Goal: Task Accomplishment & Management: Manage account settings

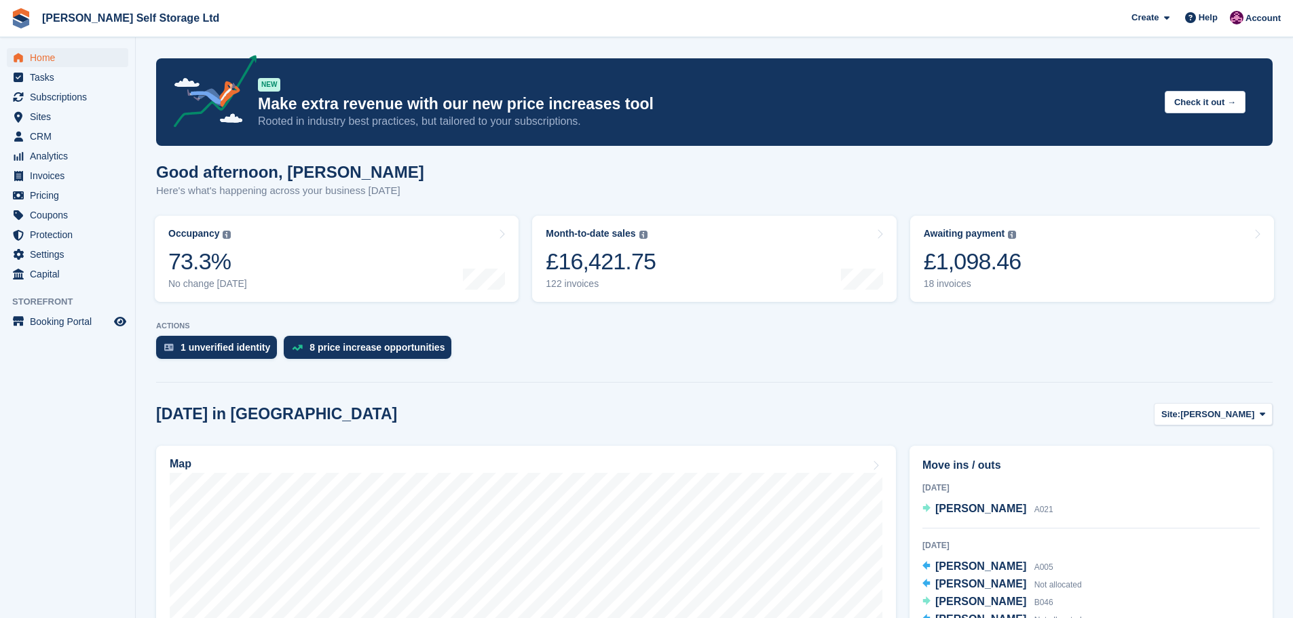
scroll to position [136, 0]
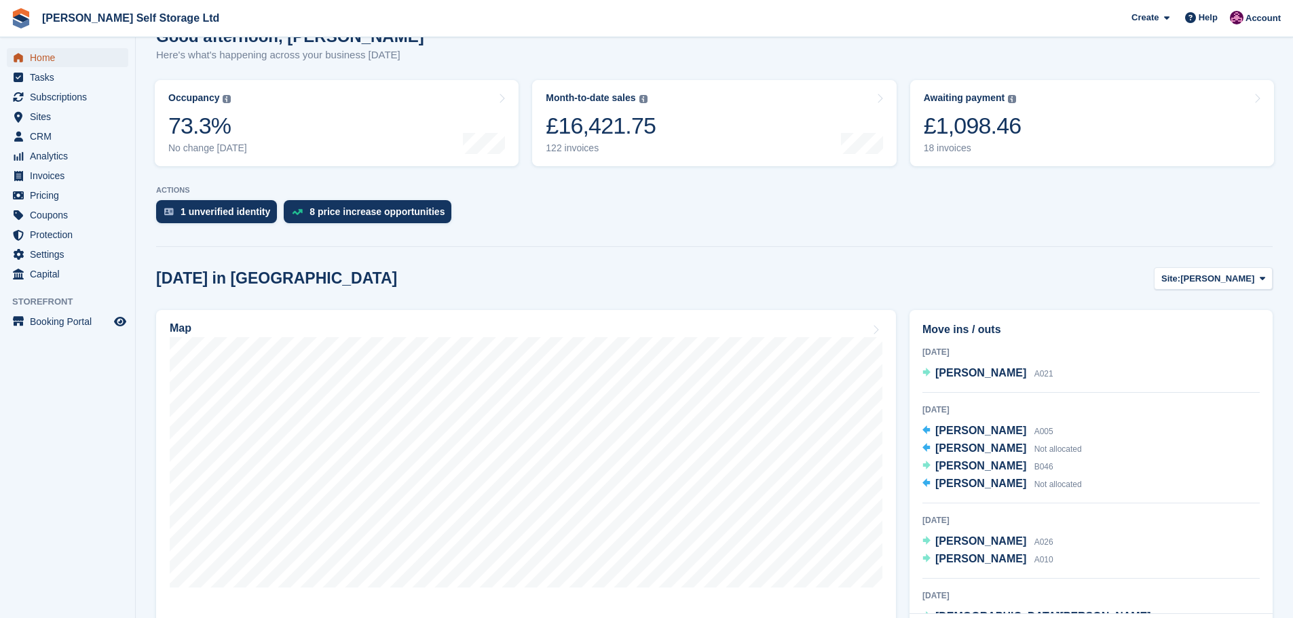
click at [48, 59] on span "Home" at bounding box center [70, 57] width 81 height 19
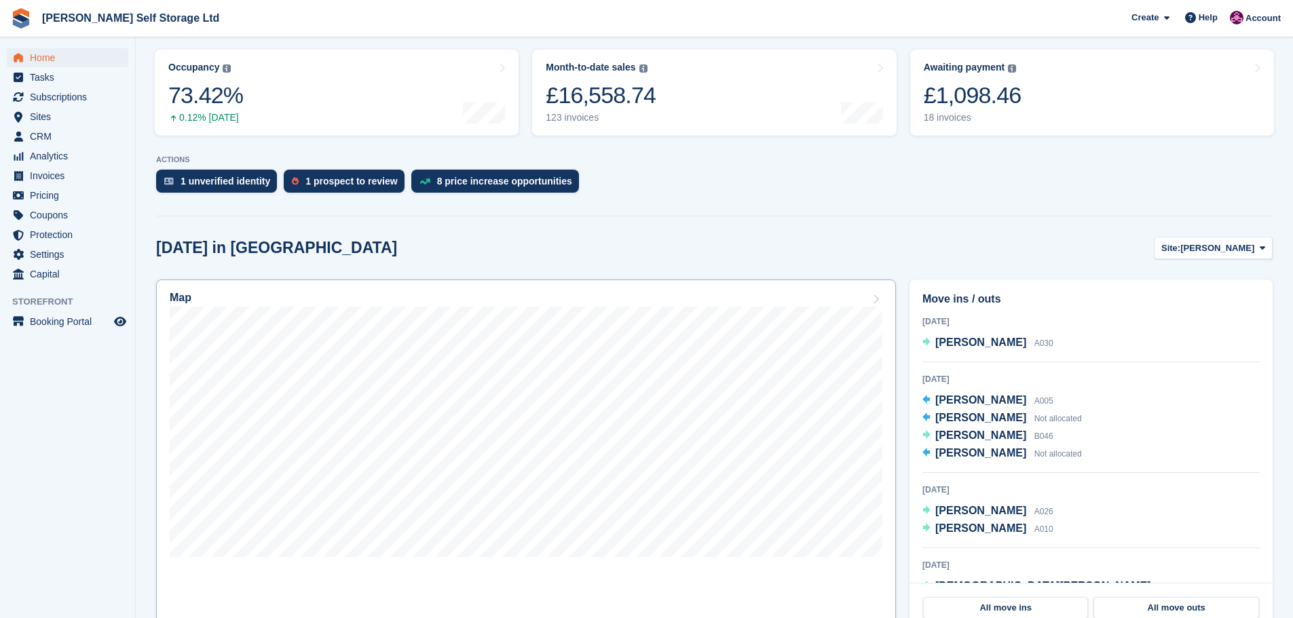
scroll to position [271, 0]
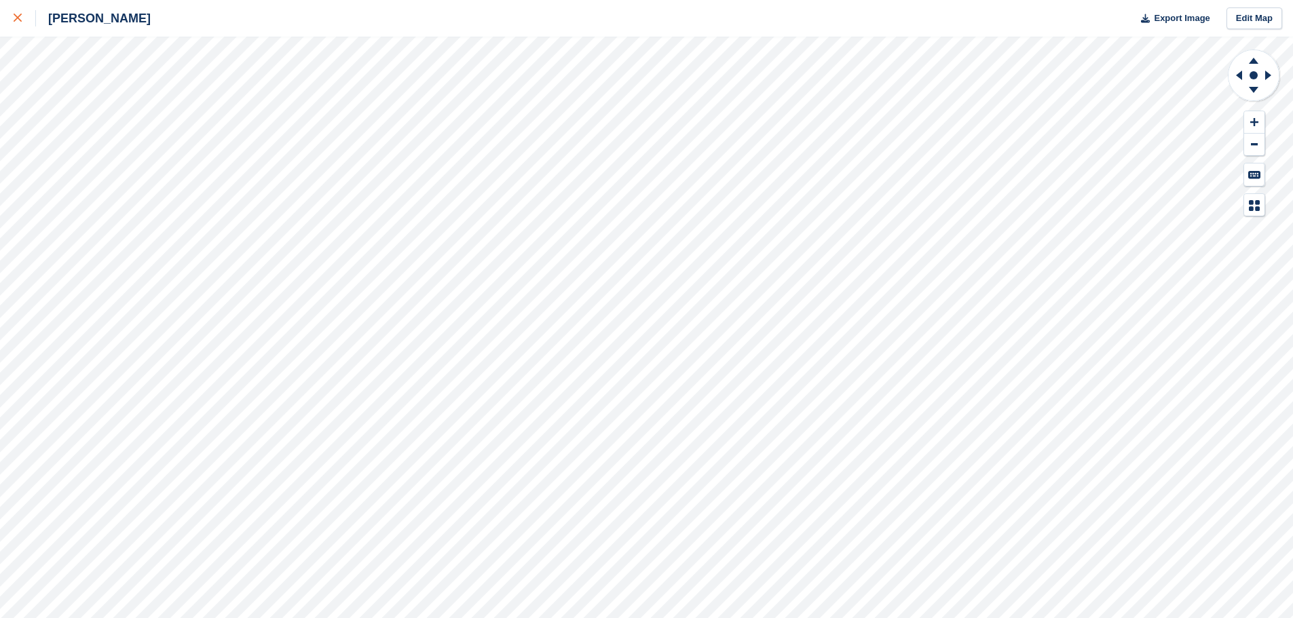
click at [3, 5] on link at bounding box center [18, 18] width 36 height 37
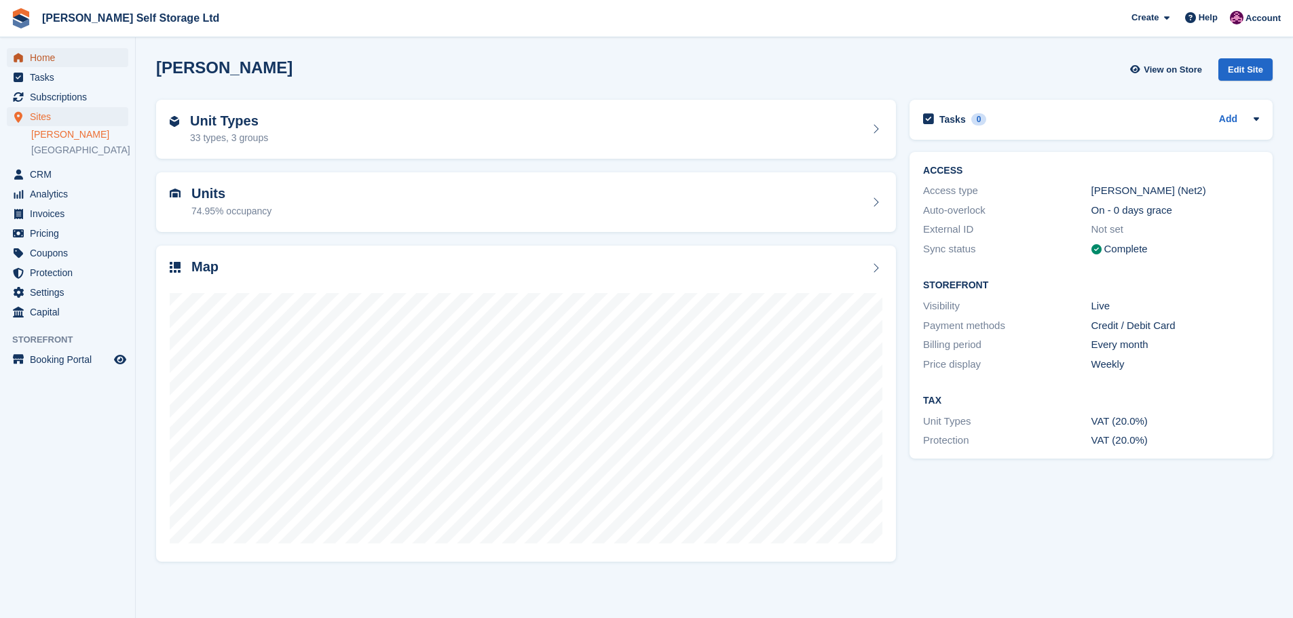
click at [45, 58] on span "Home" at bounding box center [70, 57] width 81 height 19
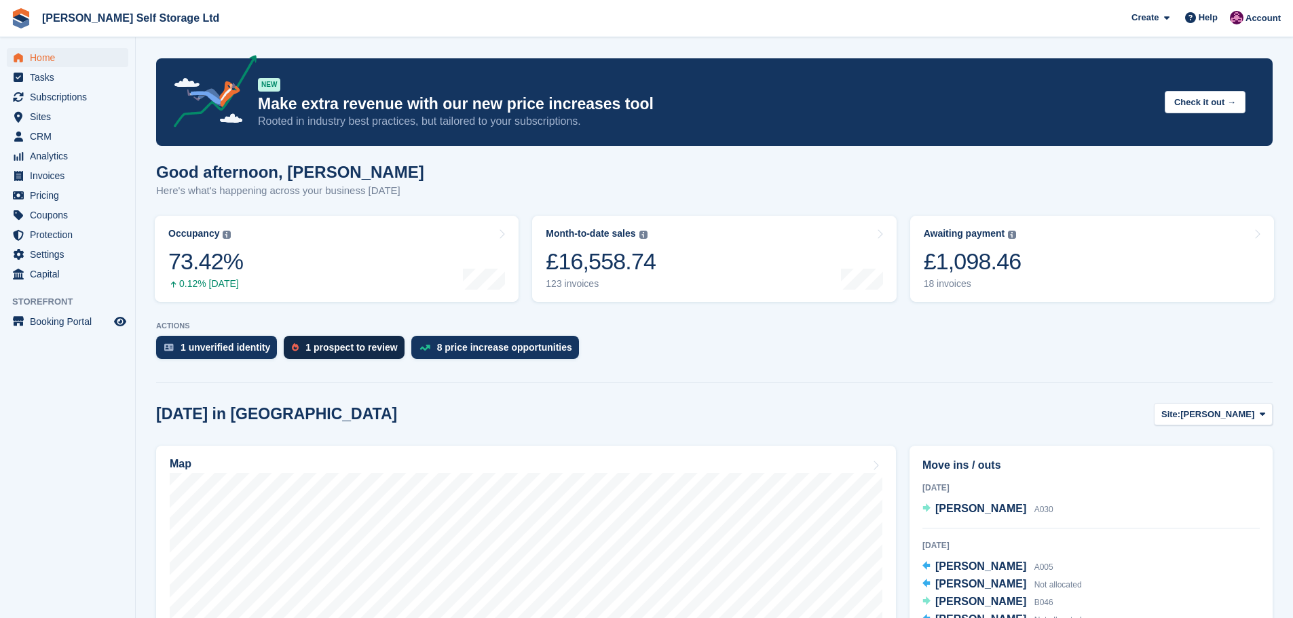
click at [327, 353] on div "1 prospect to review" at bounding box center [351, 347] width 92 height 11
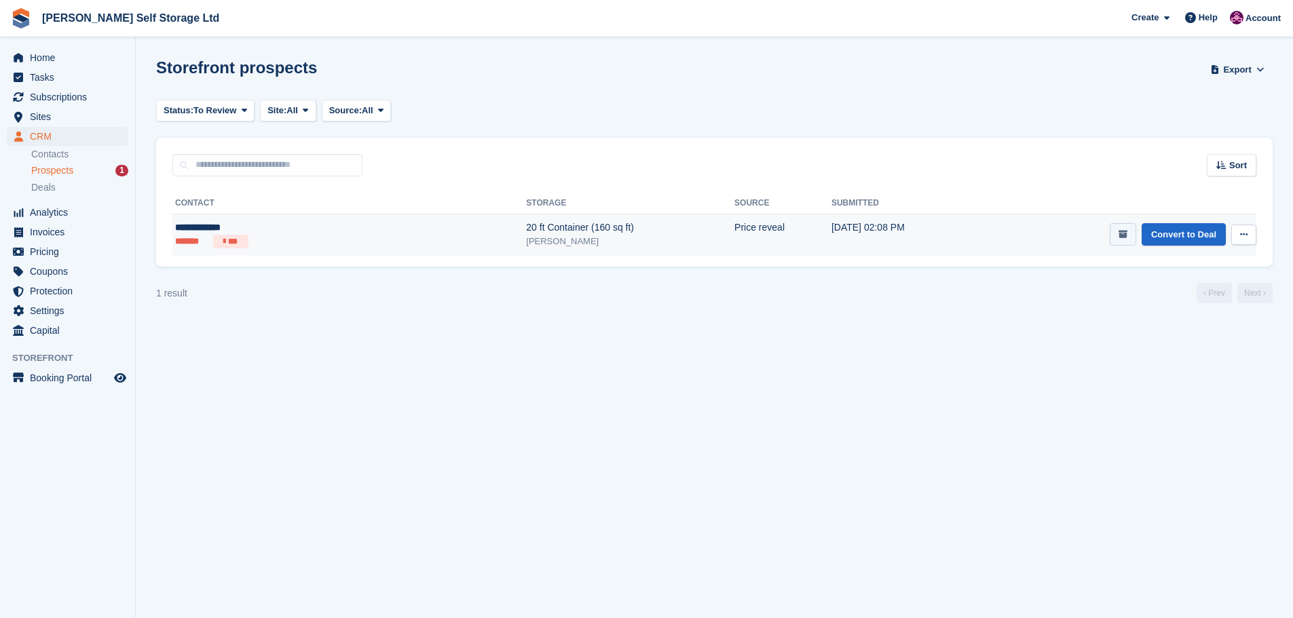
click at [1117, 231] on button "submit" at bounding box center [1122, 234] width 26 height 22
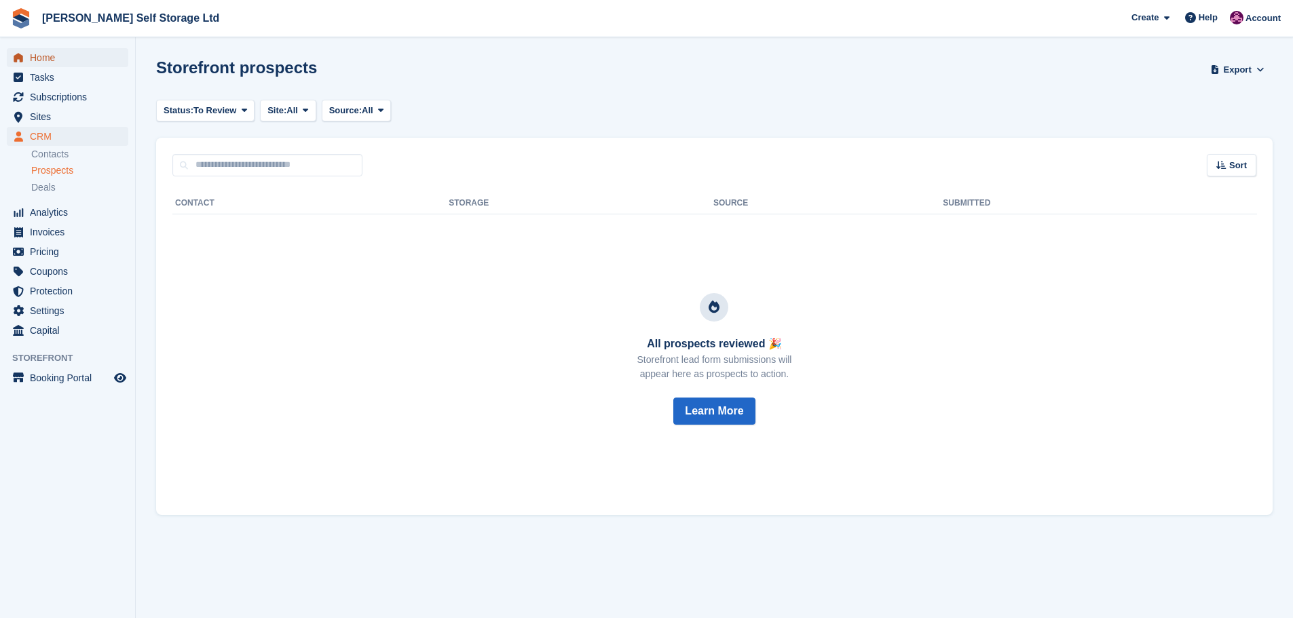
click at [32, 61] on span "Home" at bounding box center [70, 57] width 81 height 19
